Goal: Use online tool/utility

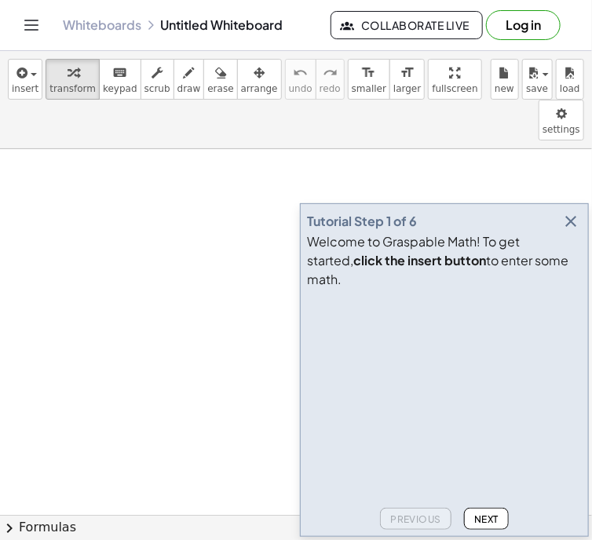
click at [569, 231] on icon "button" at bounding box center [571, 221] width 19 height 19
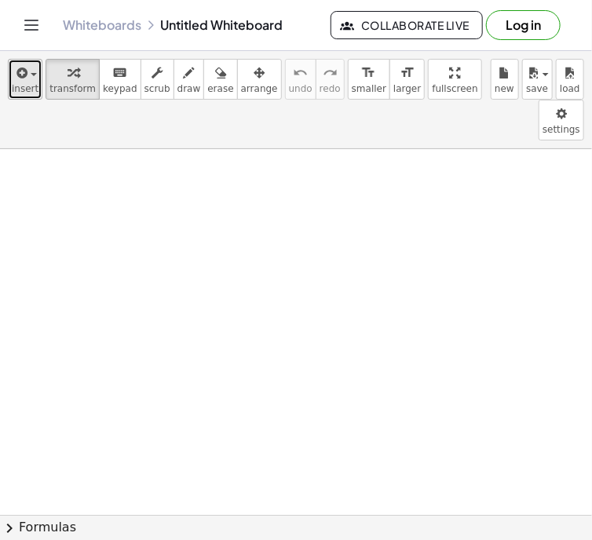
click at [23, 86] on span "insert" at bounding box center [25, 88] width 27 height 11
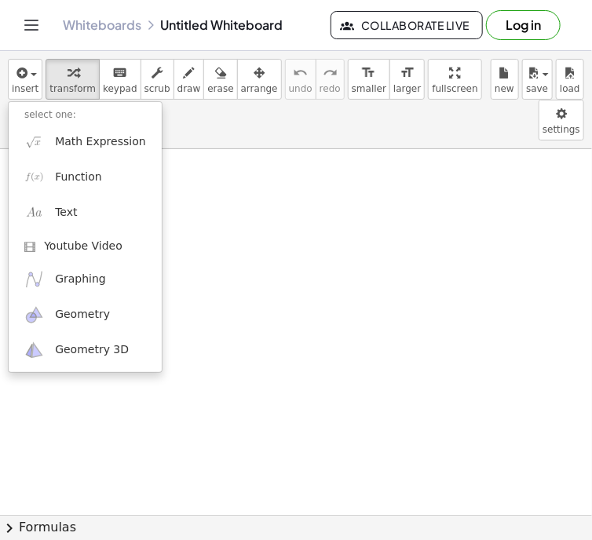
click at [39, 145] on img at bounding box center [34, 142] width 20 height 20
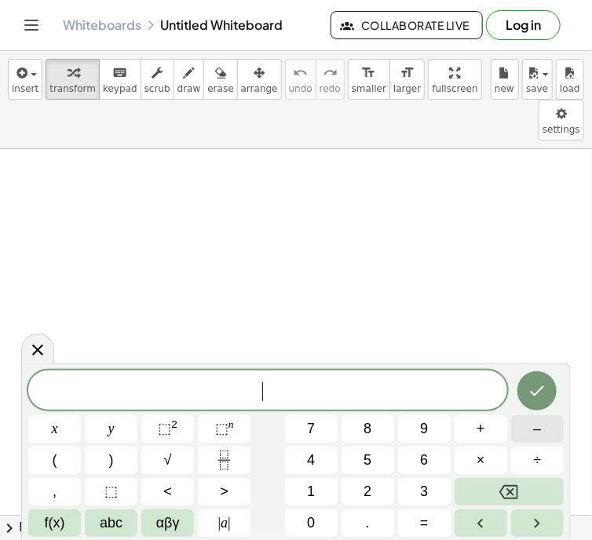
click at [525, 426] on button "–" at bounding box center [537, 428] width 53 height 27
click at [418, 455] on button "6" at bounding box center [424, 460] width 53 height 27
click at [53, 459] on span "(" at bounding box center [55, 460] width 5 height 21
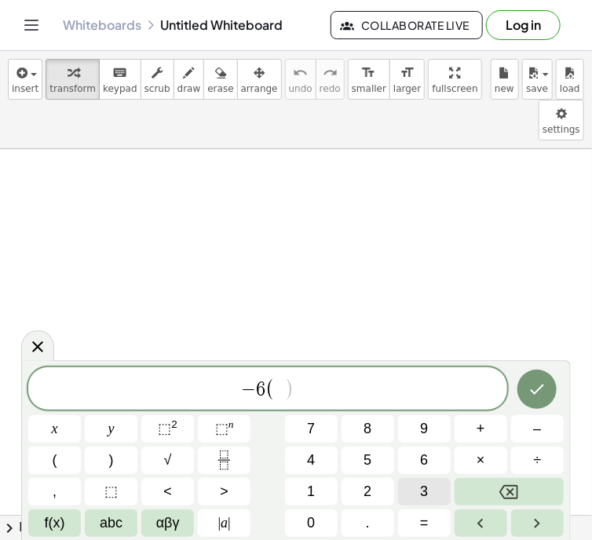
click at [419, 487] on button "3" at bounding box center [424, 491] width 53 height 27
click at [50, 426] on button "x" at bounding box center [54, 428] width 53 height 27
click at [526, 428] on button "–" at bounding box center [537, 428] width 53 height 27
click at [420, 488] on span "3" at bounding box center [424, 491] width 8 height 21
click at [108, 459] on button ")" at bounding box center [111, 460] width 53 height 27
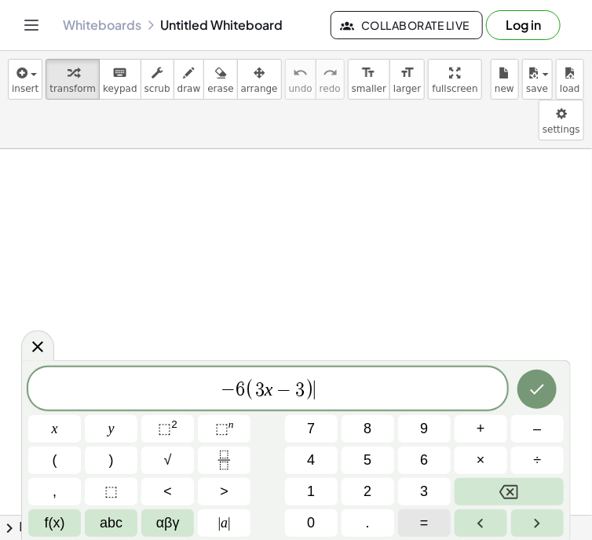
click at [414, 523] on button "=" at bounding box center [424, 523] width 53 height 27
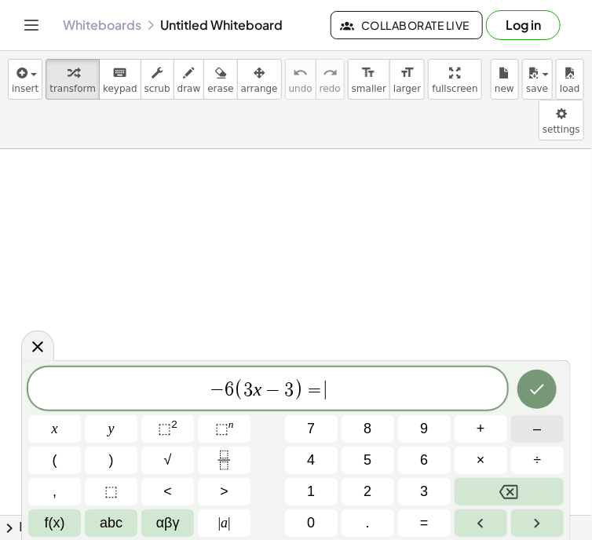
click at [531, 433] on button "–" at bounding box center [537, 428] width 53 height 27
click at [314, 491] on span "1" at bounding box center [311, 491] width 8 height 21
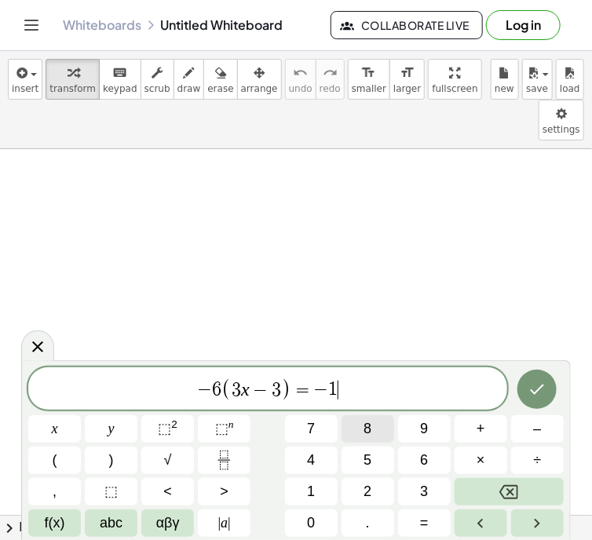
click at [372, 425] on button "8" at bounding box center [368, 428] width 53 height 27
click at [56, 429] on span "x" at bounding box center [55, 429] width 6 height 21
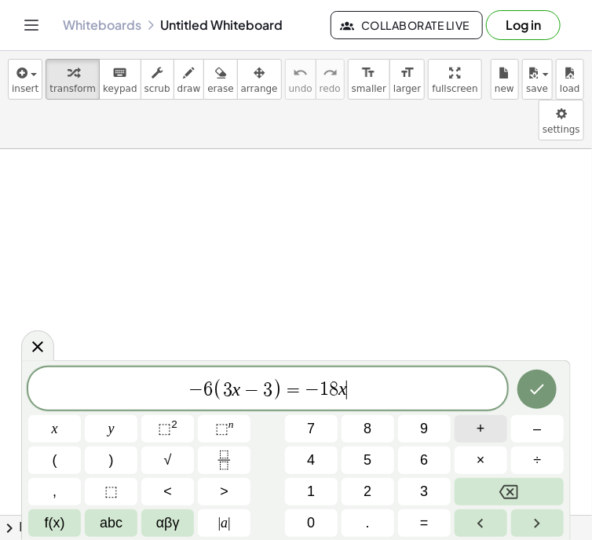
click at [474, 426] on button "+" at bounding box center [481, 428] width 53 height 27
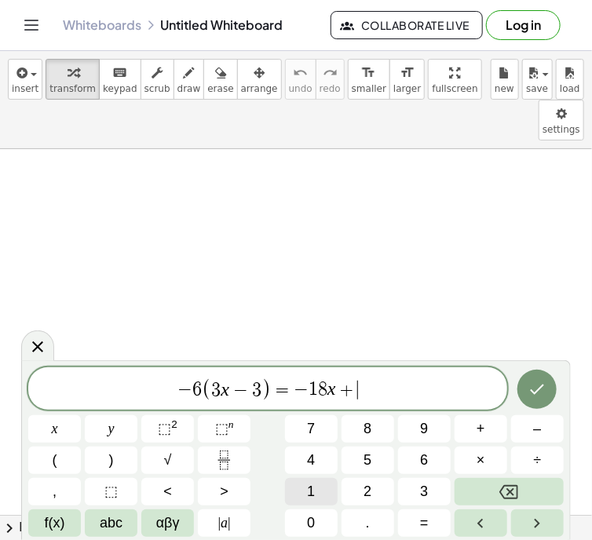
click at [311, 486] on span "1" at bounding box center [311, 491] width 8 height 21
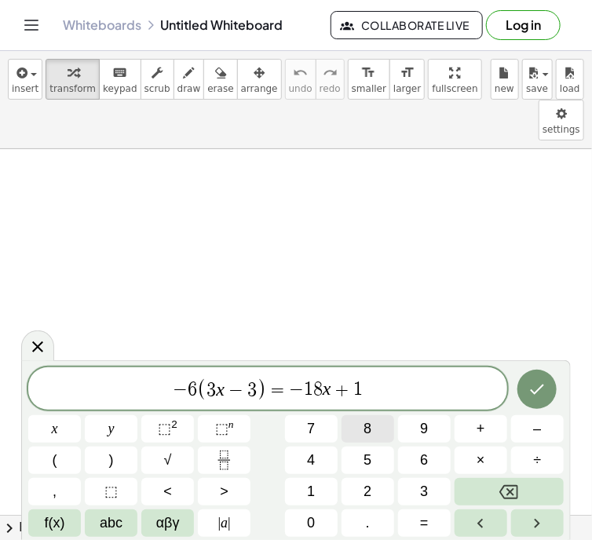
click at [362, 430] on button "8" at bounding box center [368, 428] width 53 height 27
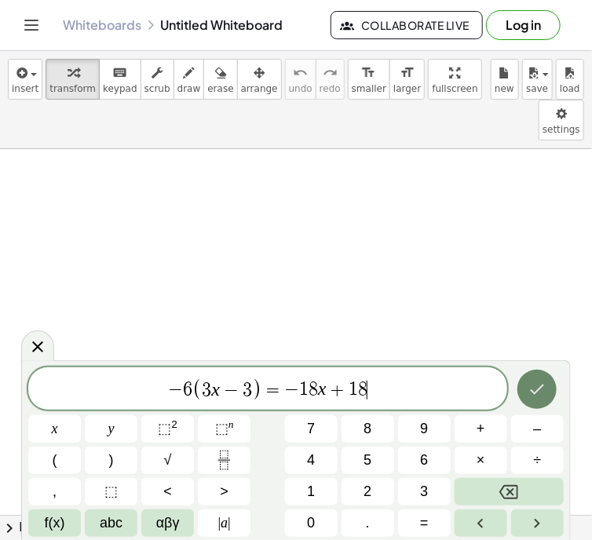
click at [534, 385] on icon "Done" at bounding box center [537, 389] width 19 height 19
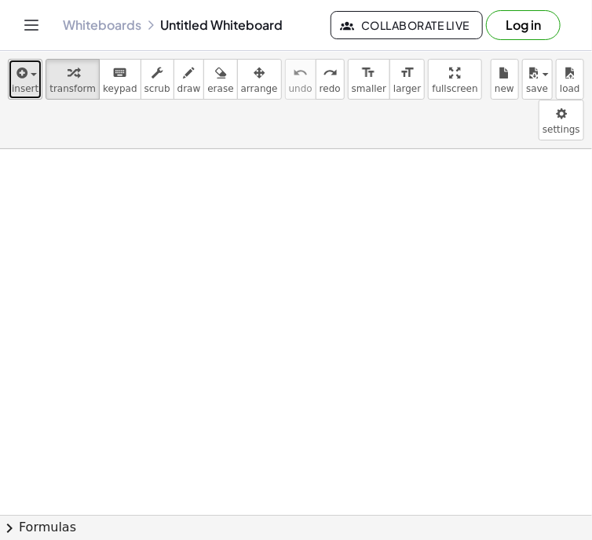
click at [23, 80] on icon "button" at bounding box center [20, 73] width 14 height 19
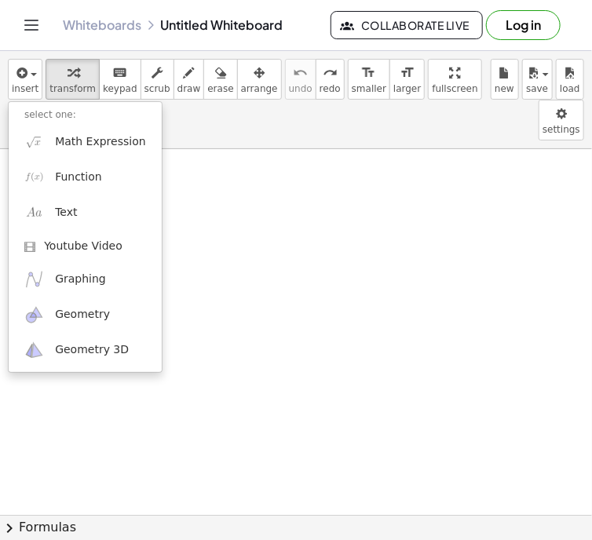
click at [34, 148] on img at bounding box center [34, 142] width 20 height 20
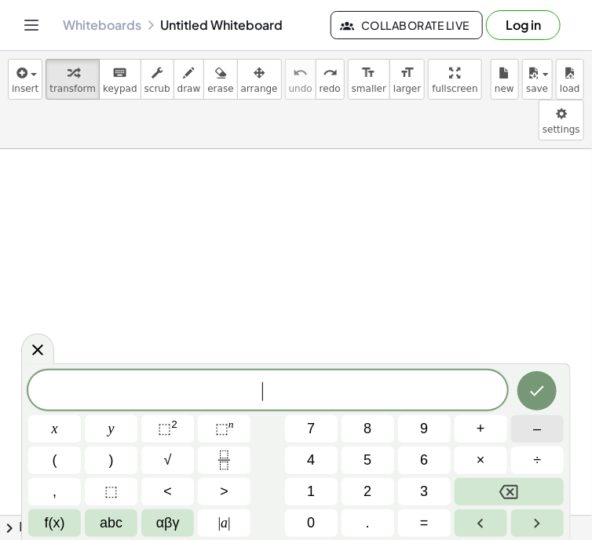
click at [530, 428] on button "–" at bounding box center [537, 428] width 53 height 27
click at [313, 430] on span "7" at bounding box center [311, 429] width 8 height 21
click at [47, 455] on button "(" at bounding box center [54, 460] width 53 height 27
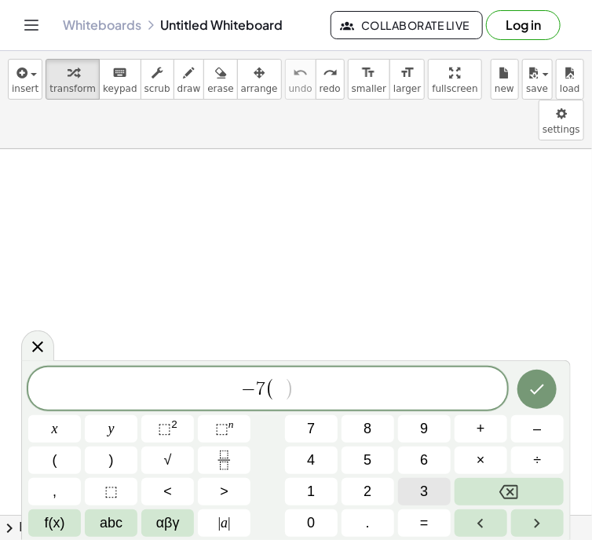
click at [417, 487] on button "3" at bounding box center [424, 491] width 53 height 27
click at [47, 426] on button "x" at bounding box center [54, 428] width 53 height 27
click at [466, 424] on button "+" at bounding box center [481, 428] width 53 height 27
click at [306, 455] on button "4" at bounding box center [311, 460] width 53 height 27
click at [97, 458] on button ")" at bounding box center [111, 460] width 53 height 27
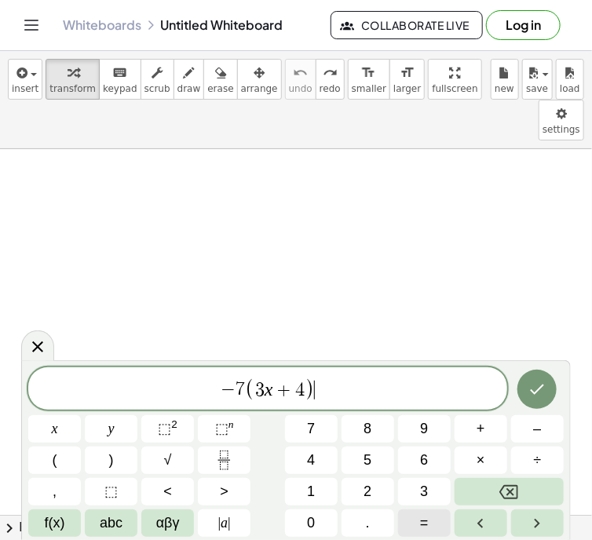
click at [412, 523] on button "=" at bounding box center [424, 523] width 53 height 27
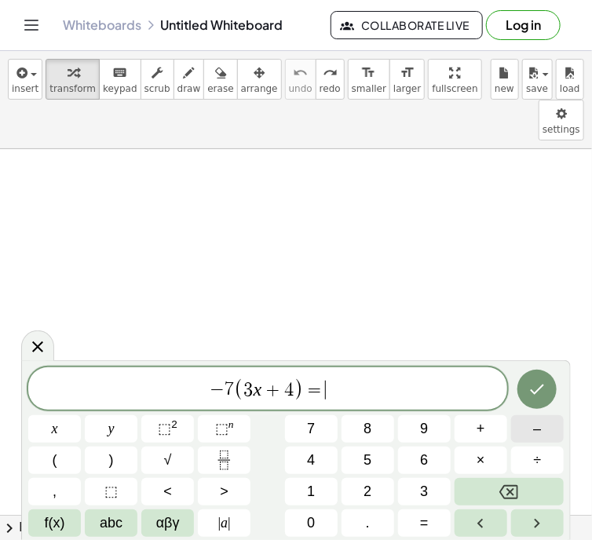
click at [534, 430] on span "–" at bounding box center [537, 429] width 8 height 21
click at [364, 486] on span "2" at bounding box center [368, 491] width 8 height 21
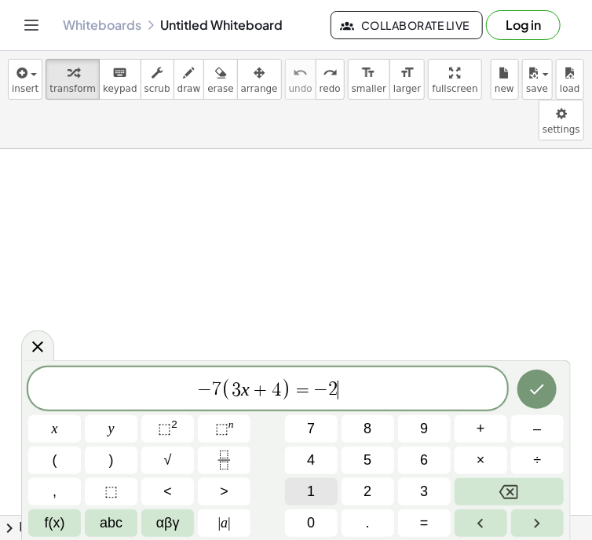
click at [309, 486] on span "1" at bounding box center [311, 491] width 8 height 21
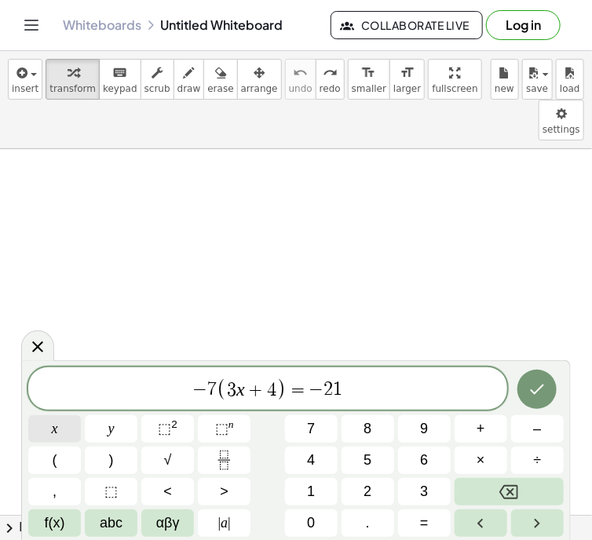
click at [60, 425] on button "x" at bounding box center [54, 428] width 53 height 27
click at [475, 430] on button "+" at bounding box center [481, 428] width 53 height 27
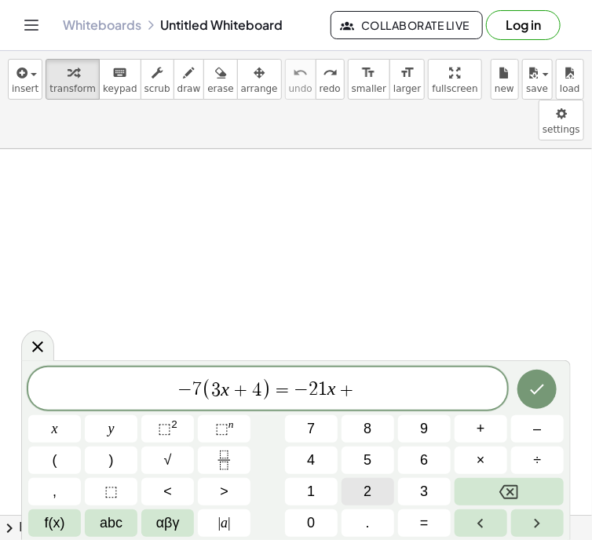
click at [364, 485] on span "2" at bounding box center [368, 491] width 8 height 21
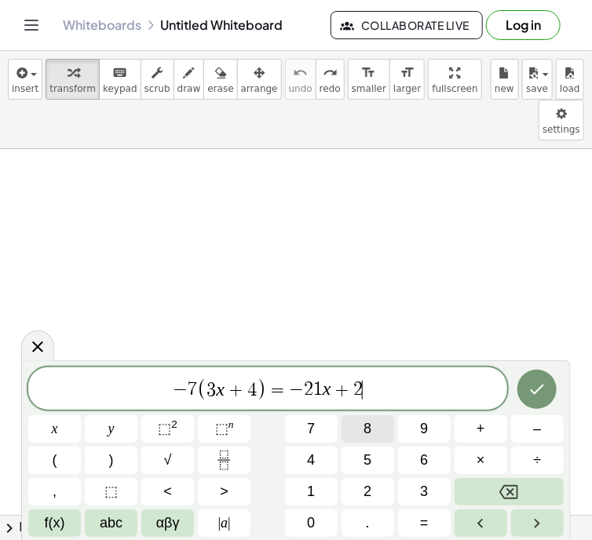
click at [368, 427] on span "8" at bounding box center [368, 429] width 8 height 21
click at [534, 382] on icon "Done" at bounding box center [537, 389] width 19 height 19
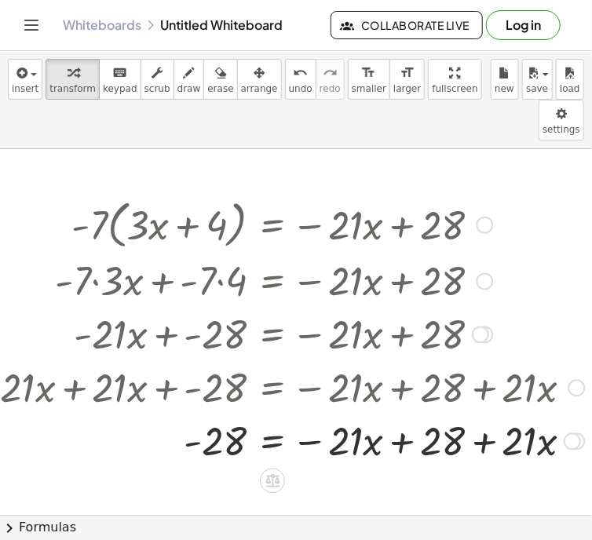
scroll to position [0, 61]
